Goal: Participate in discussion: Engage in conversation with other users on a specific topic

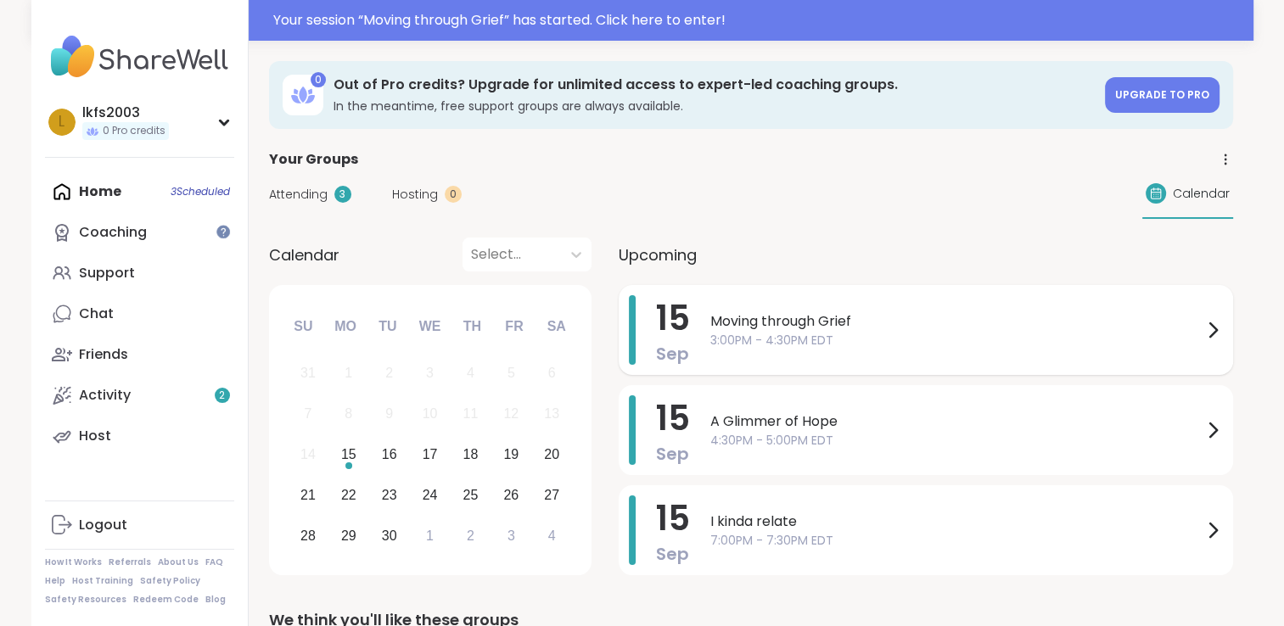
click at [757, 336] on span "3:00PM - 4:30PM EDT" at bounding box center [956, 341] width 492 height 18
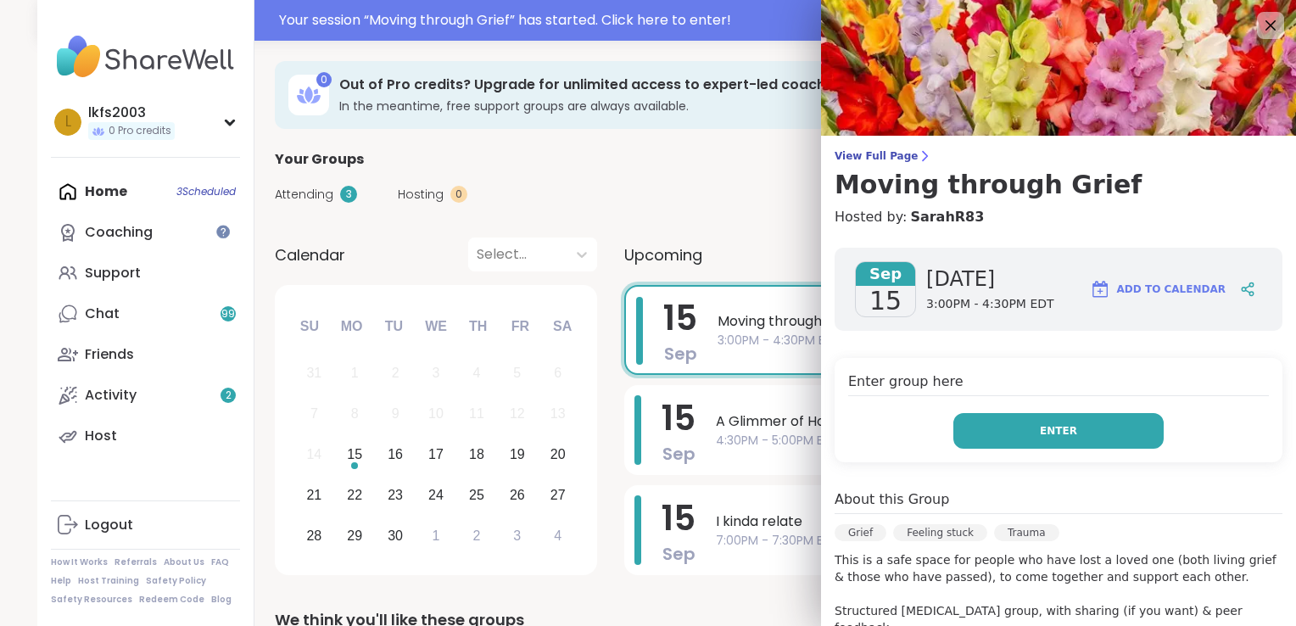
click at [1109, 437] on button "Enter" at bounding box center [1059, 431] width 210 height 36
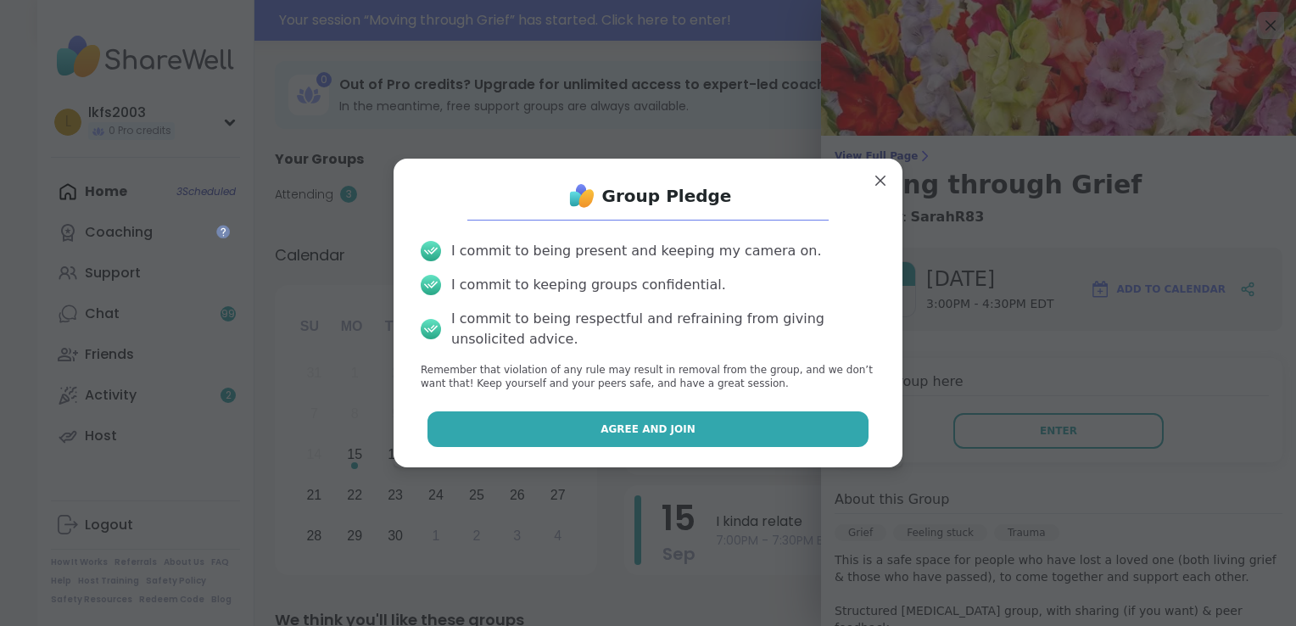
click at [776, 419] on button "Agree and Join" at bounding box center [649, 430] width 442 height 36
